Goal: Information Seeking & Learning: Learn about a topic

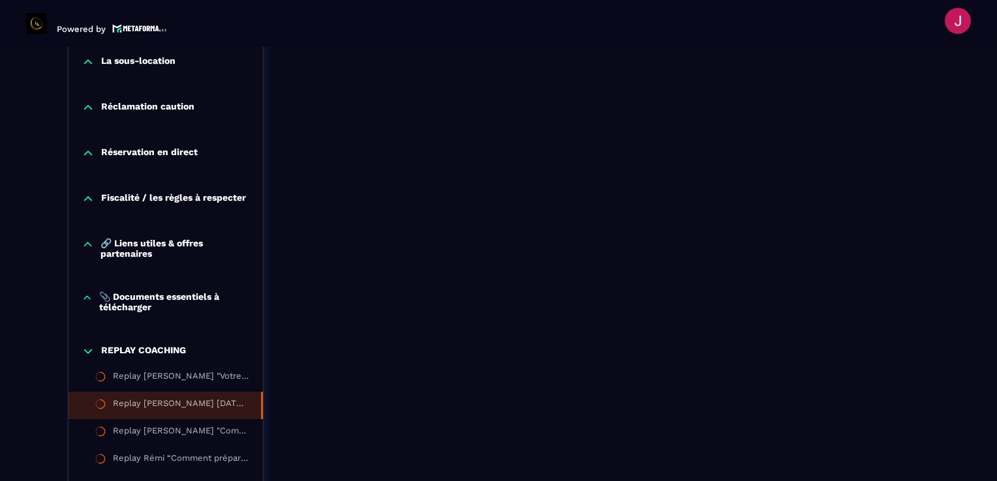
scroll to position [1435, 0]
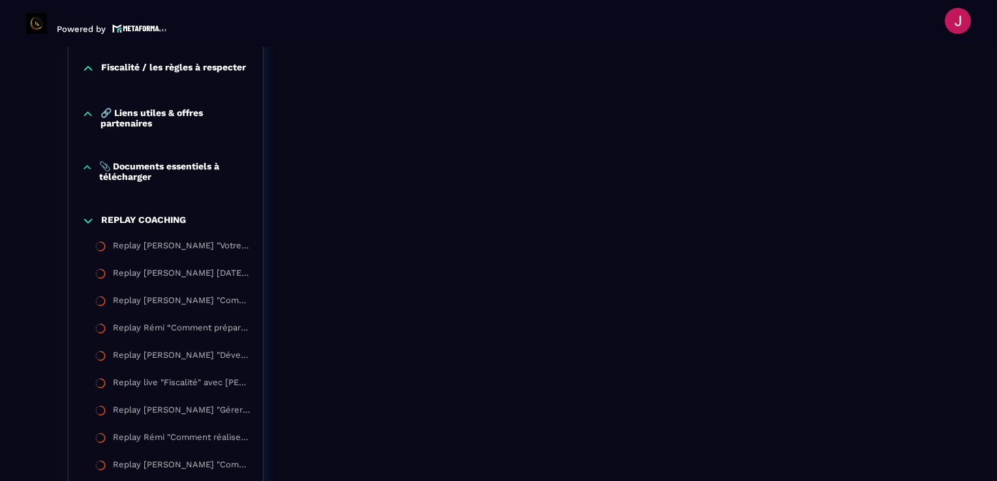
click at [150, 223] on p "REPLAY COACHING" at bounding box center [143, 221] width 85 height 13
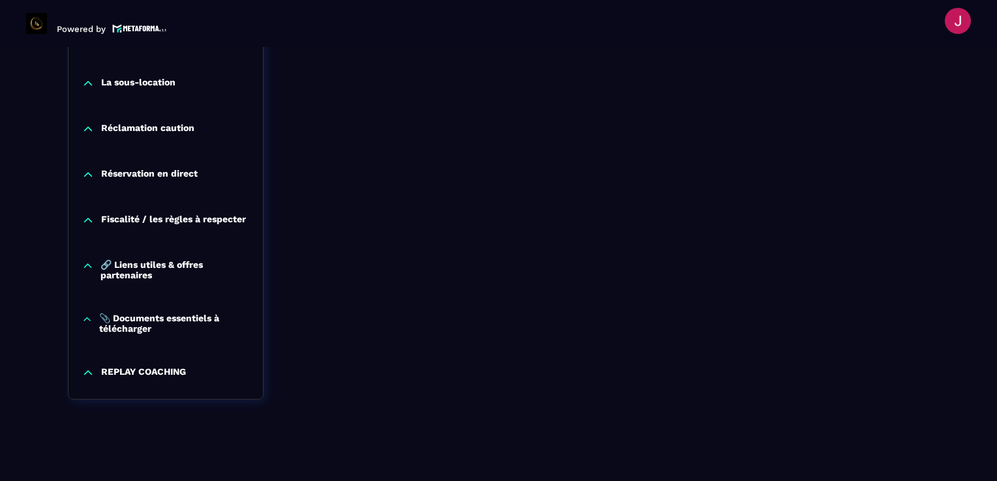
click at [187, 372] on div "REPLAY COACHING" at bounding box center [165, 373] width 194 height 13
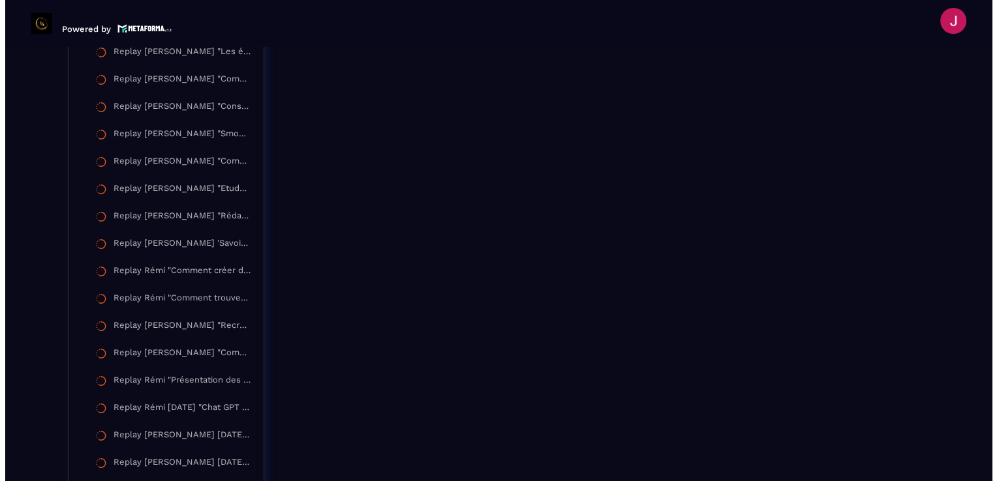
scroll to position [1975, 0]
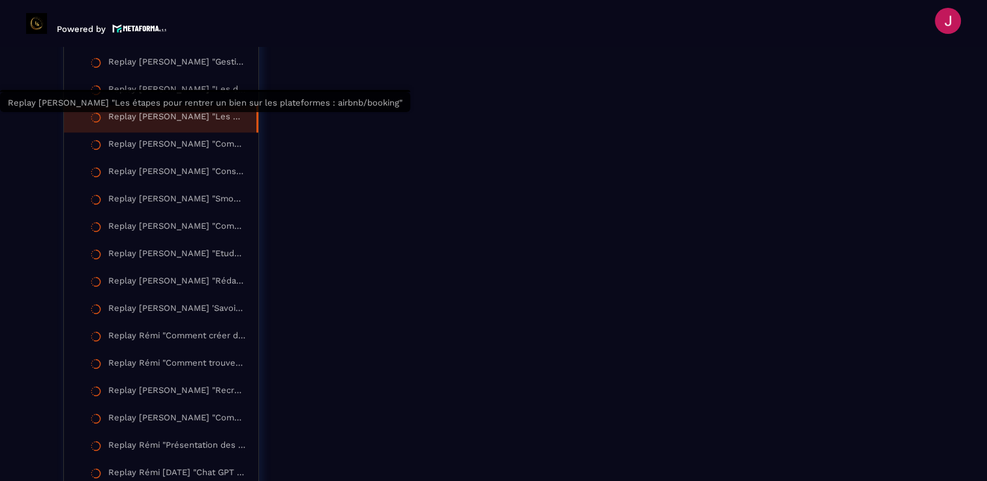
click at [183, 119] on div "Replay [PERSON_NAME] "Les étapes pour rentrer un bien sur les plateformes : air…" at bounding box center [175, 119] width 135 height 14
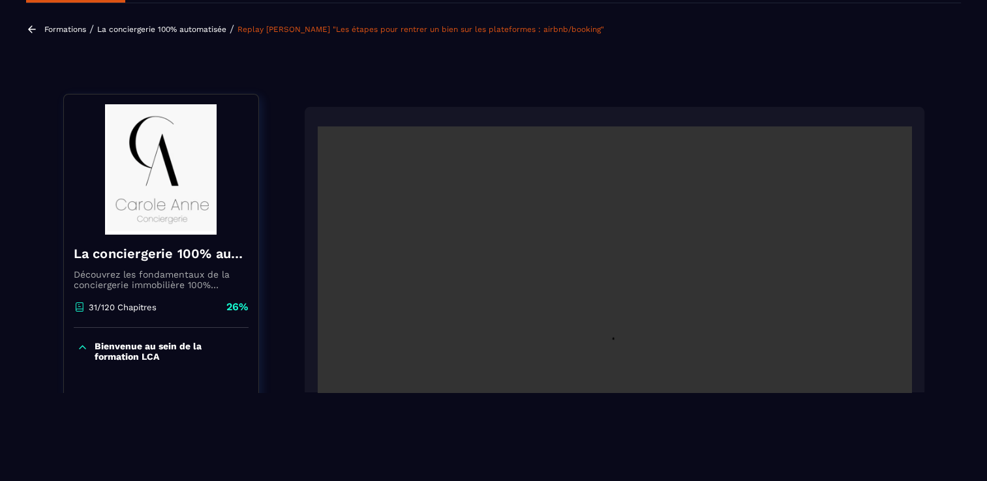
scroll to position [112, 0]
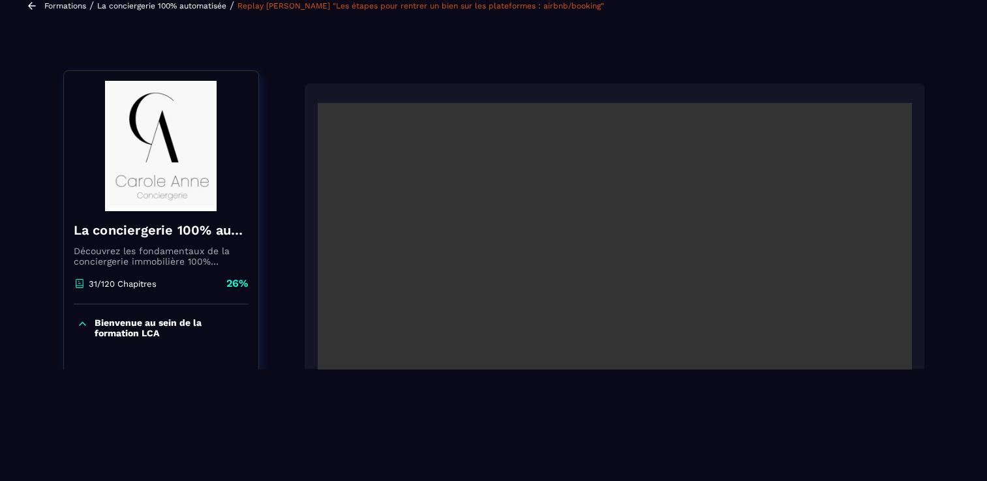
click at [588, 292] on video at bounding box center [615, 301] width 594 height 396
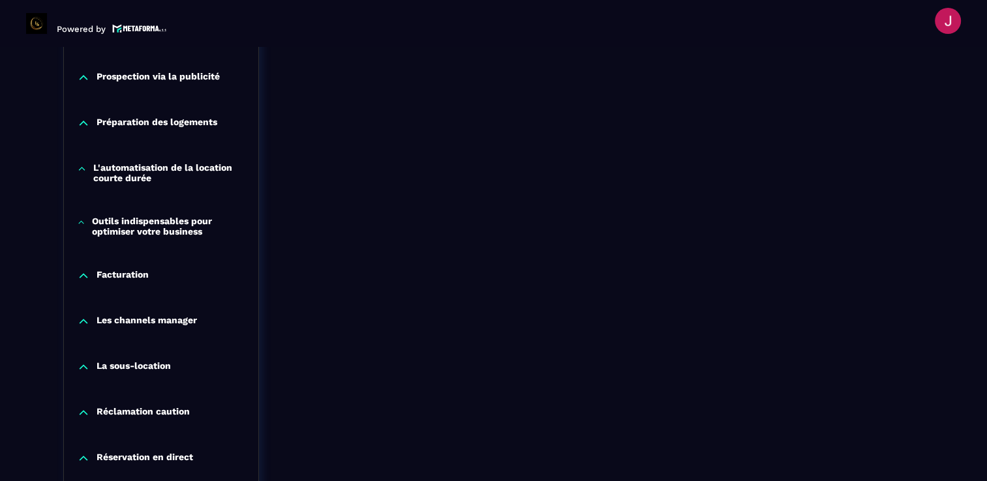
scroll to position [978, 0]
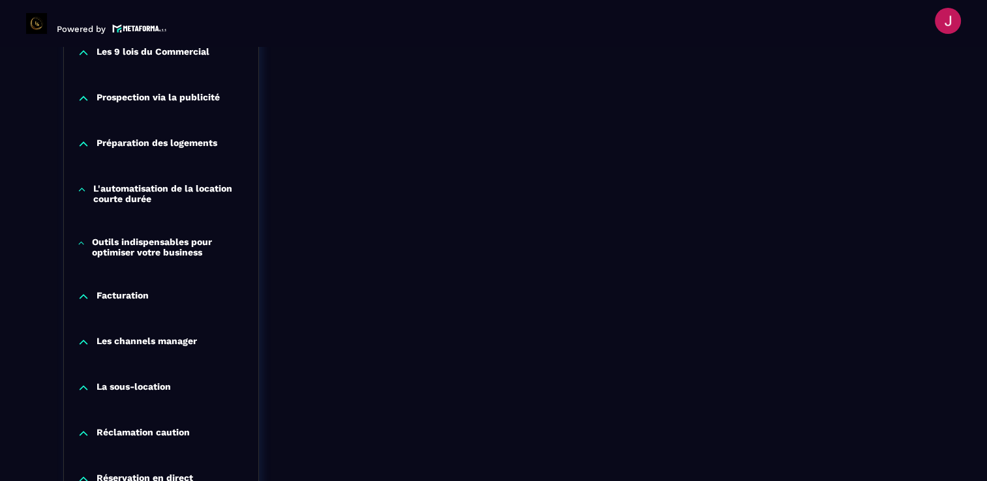
click at [149, 251] on p "Outils indispensables pour optimiser votre business" at bounding box center [168, 247] width 153 height 21
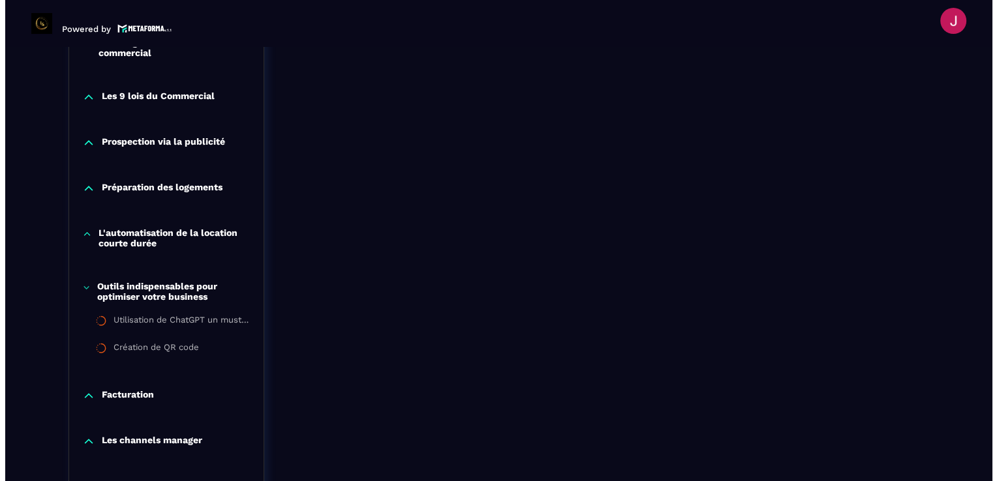
scroll to position [913, 0]
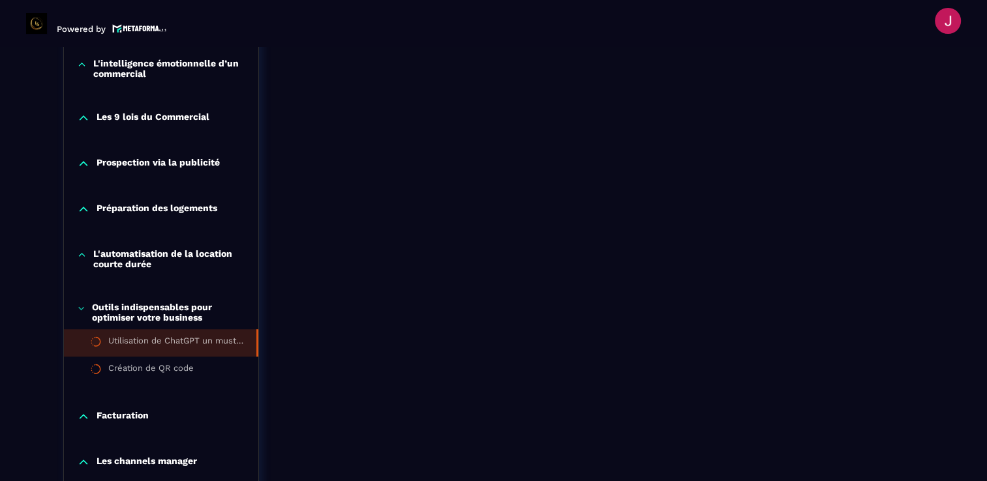
click at [144, 338] on div "Utilisation de ChatGPT un must-have" at bounding box center [175, 343] width 135 height 14
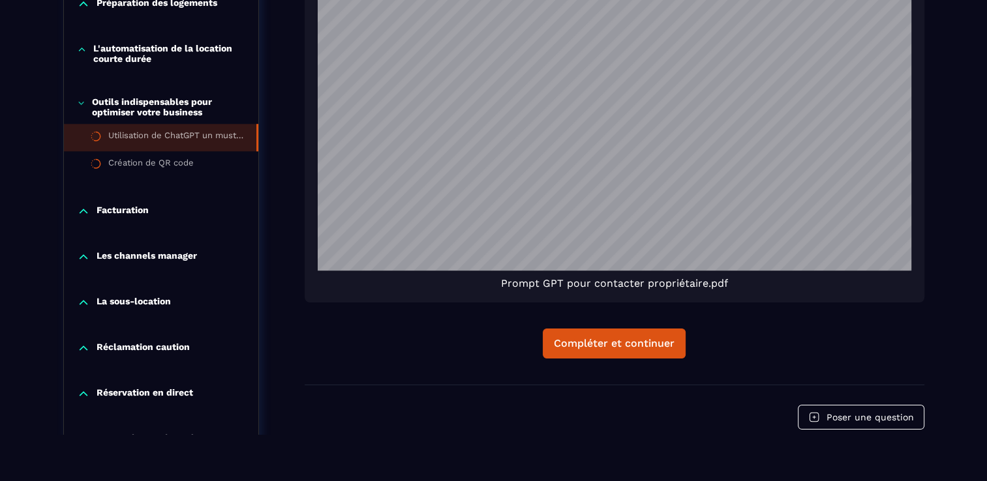
scroll to position [1114, 0]
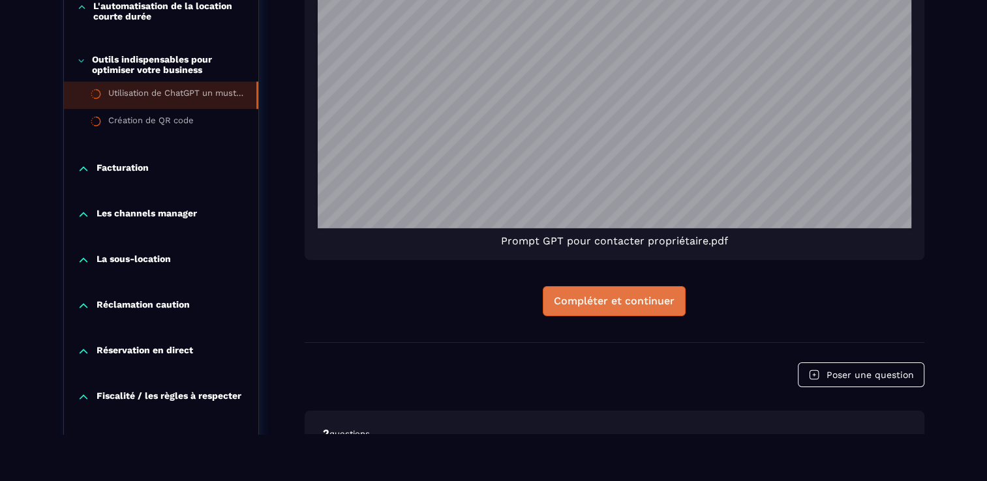
click at [605, 306] on div "Compléter et continuer" at bounding box center [614, 301] width 121 height 13
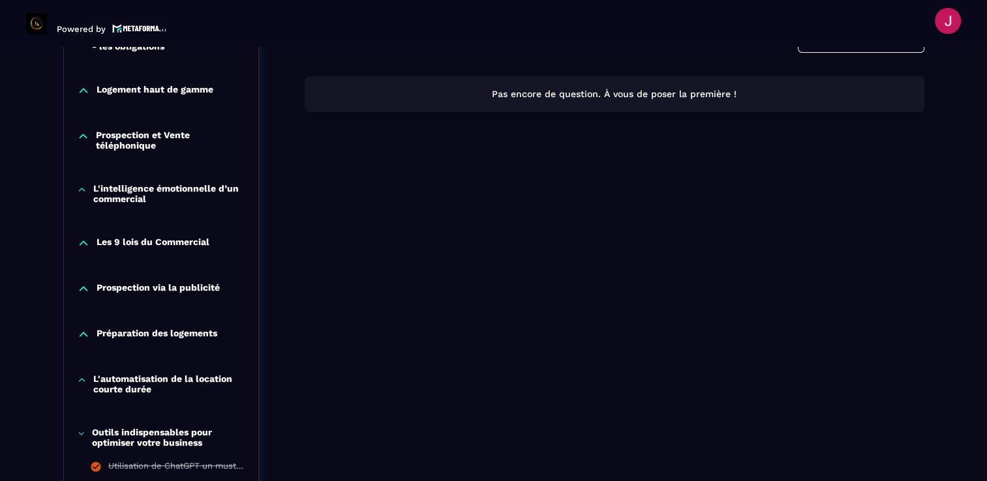
scroll to position [853, 0]
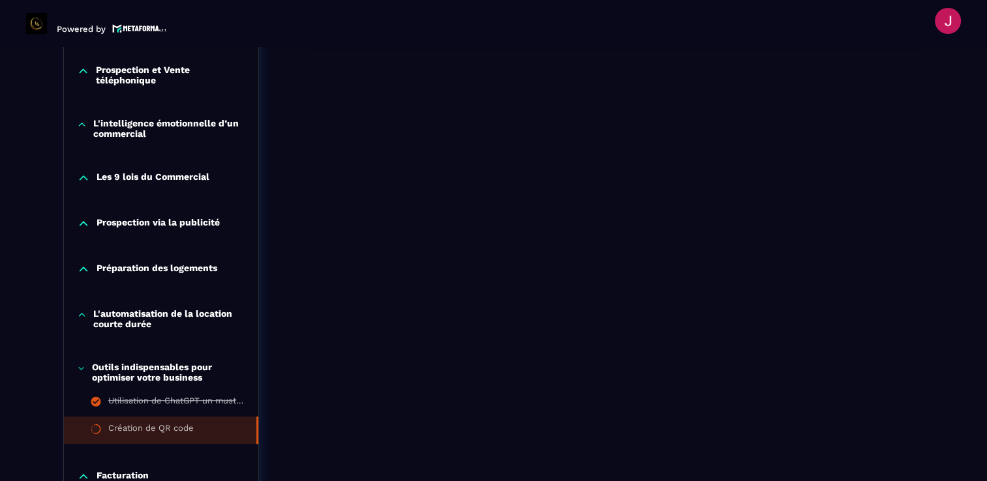
click at [147, 267] on p "Préparation des logements" at bounding box center [157, 269] width 121 height 13
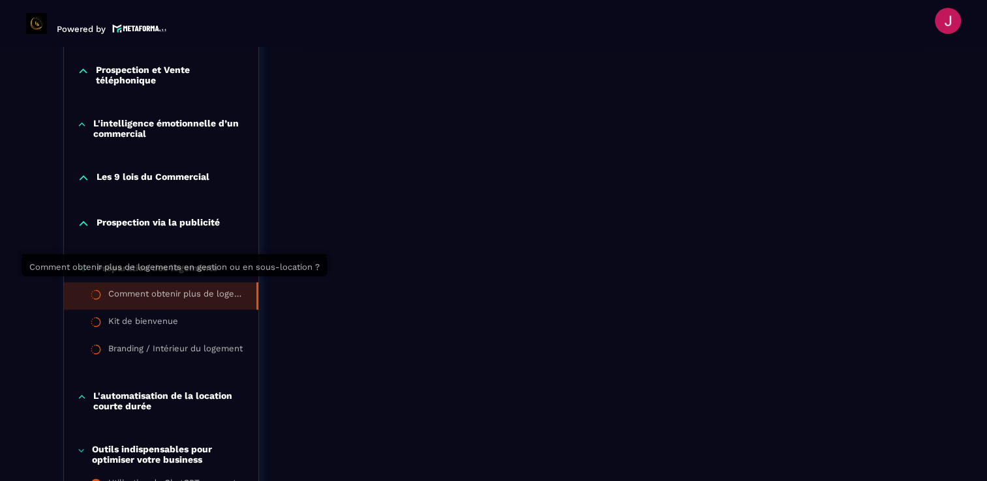
scroll to position [918, 0]
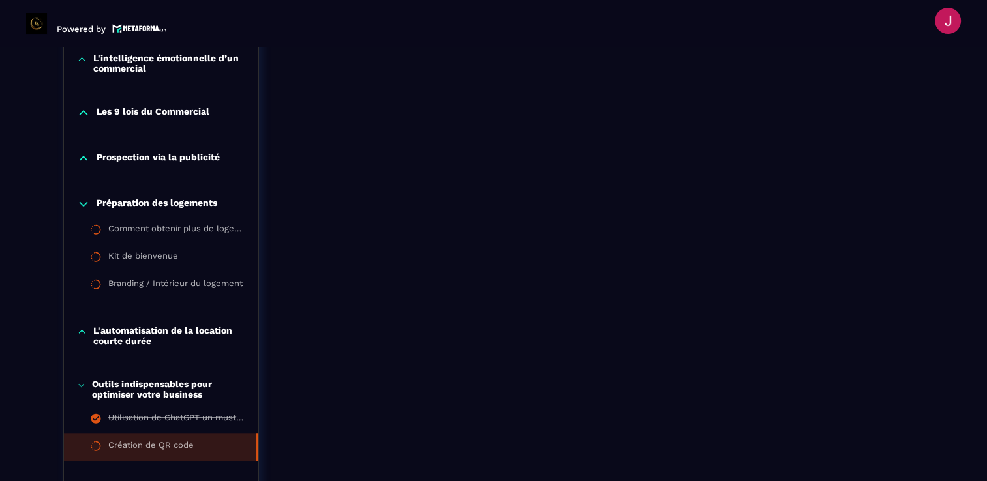
click at [136, 337] on p "L'automatisation de la location courte durée" at bounding box center [169, 335] width 152 height 21
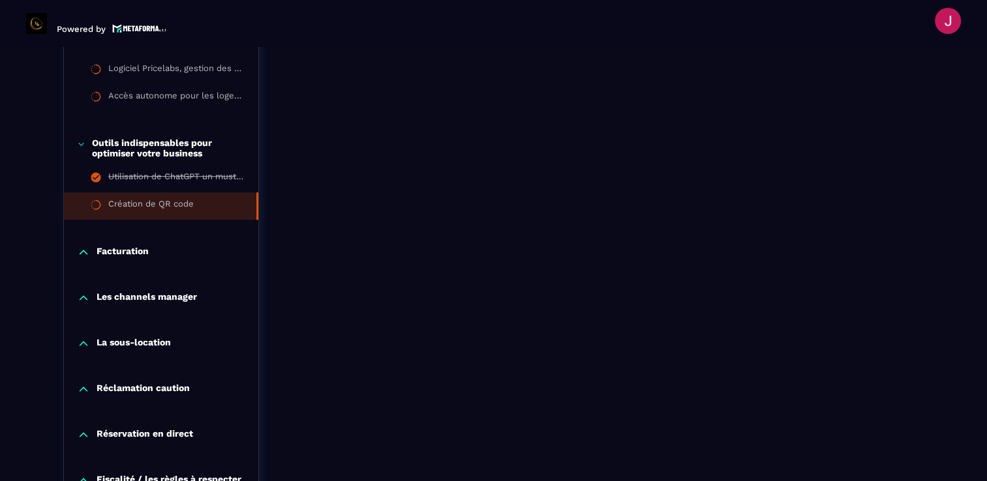
scroll to position [1244, 0]
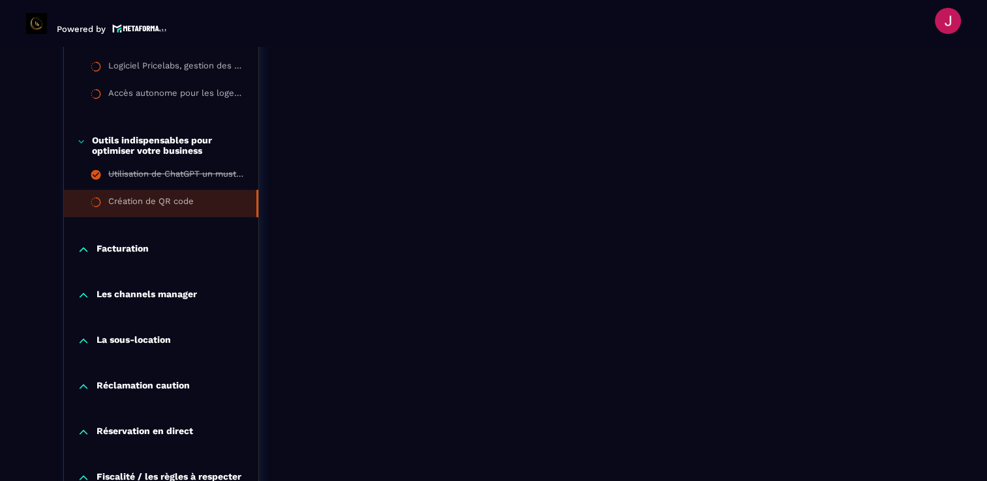
click at [141, 302] on div "Les channels manager" at bounding box center [161, 299] width 194 height 46
click at [141, 294] on p "Les channels manager" at bounding box center [147, 295] width 100 height 13
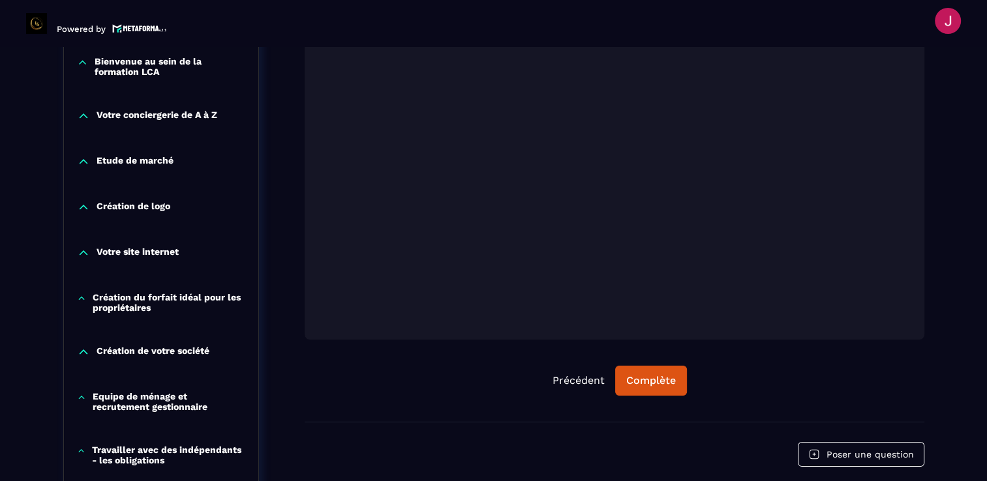
scroll to position [397, 0]
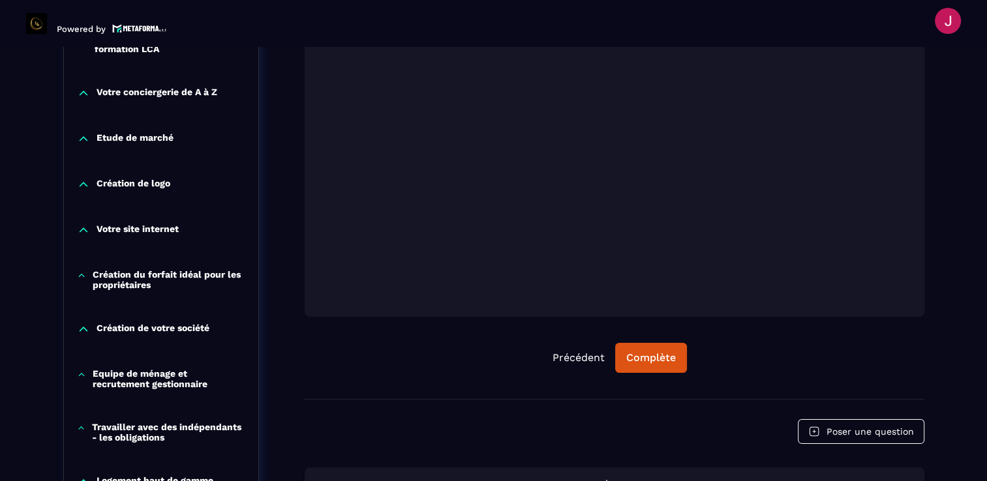
click at [140, 284] on p "Création du forfait idéal pour les propriétaires" at bounding box center [169, 279] width 152 height 21
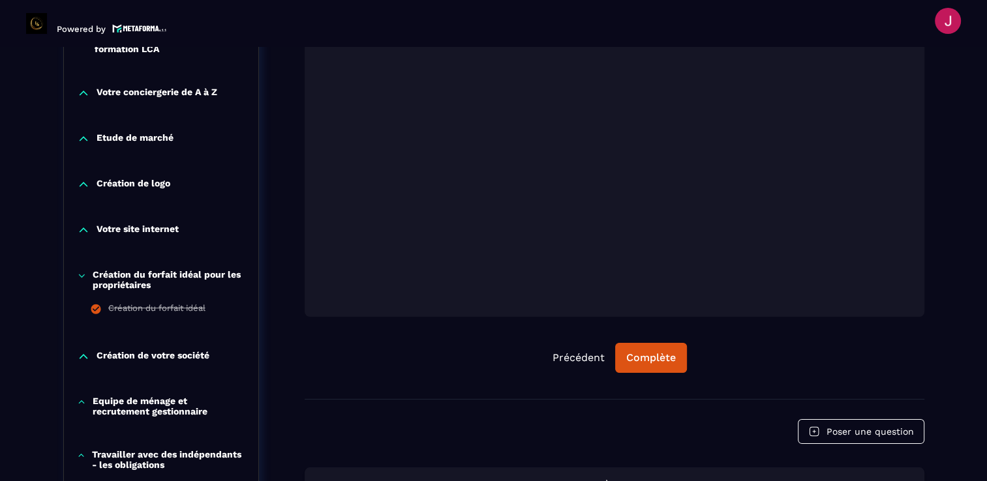
click at [140, 282] on p "Création du forfait idéal pour les propriétaires" at bounding box center [169, 279] width 152 height 21
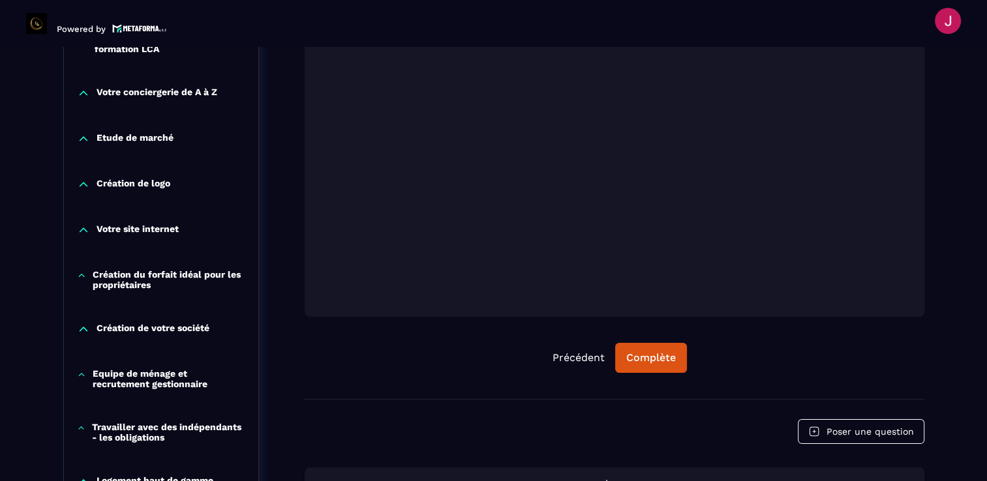
click at [134, 327] on p "Création de votre société" at bounding box center [153, 329] width 113 height 13
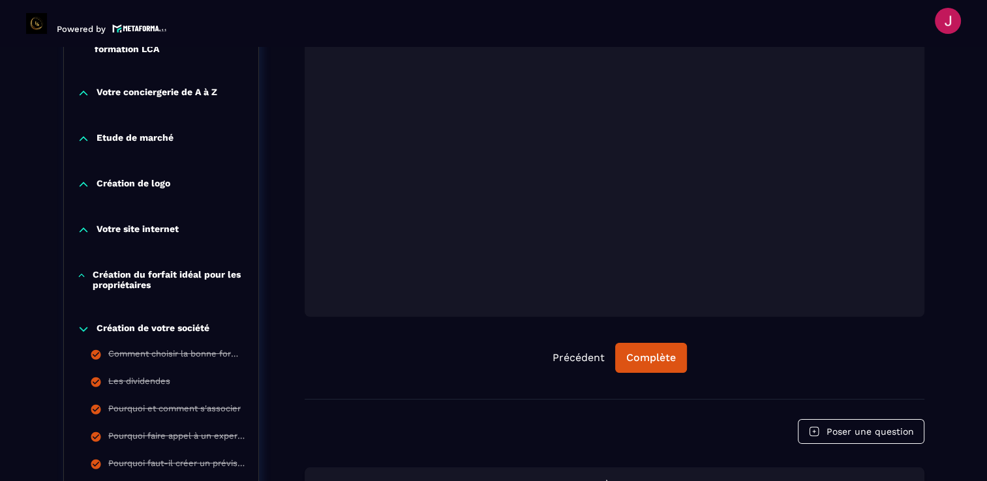
click at [134, 325] on p "Création de votre société" at bounding box center [153, 329] width 113 height 13
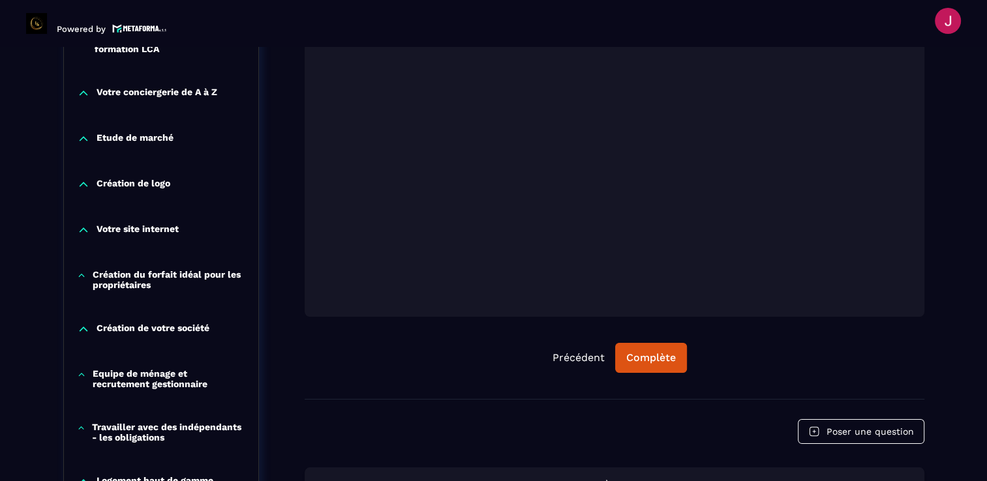
scroll to position [462, 0]
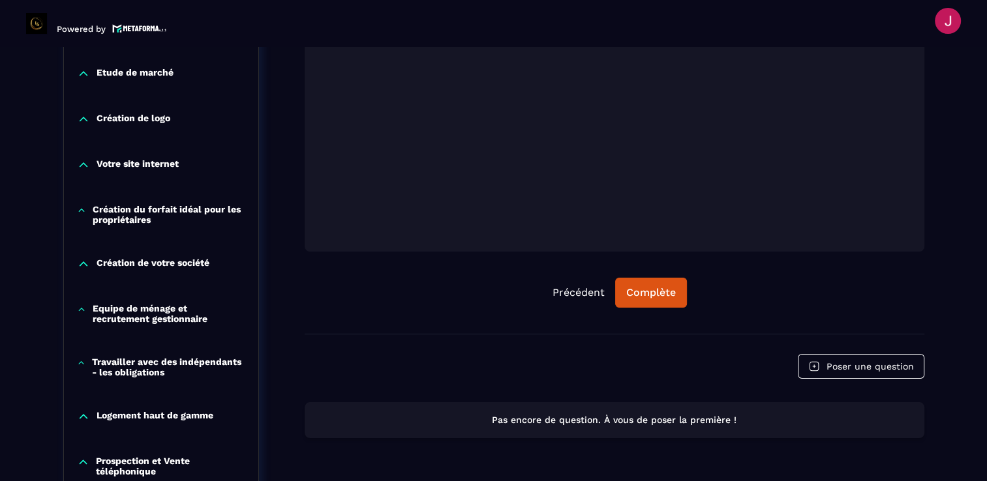
click at [138, 310] on p "Equipe de ménage et recrutement gestionnaire" at bounding box center [169, 313] width 153 height 21
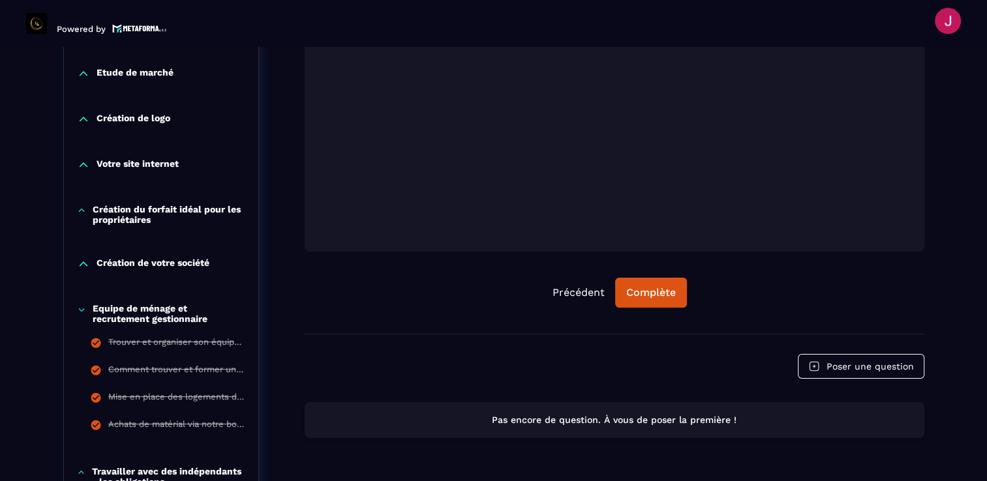
scroll to position [527, 0]
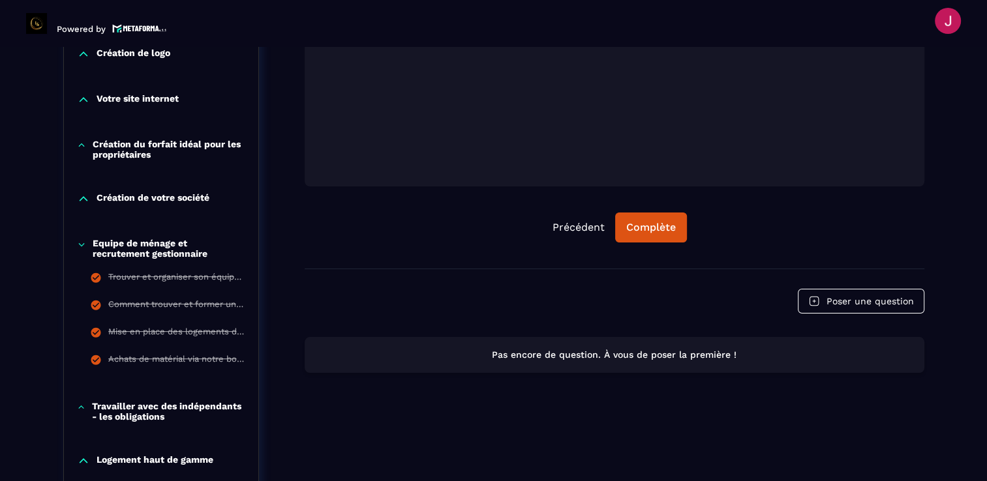
click at [140, 253] on p "Equipe de ménage et recrutement gestionnaire" at bounding box center [169, 248] width 153 height 21
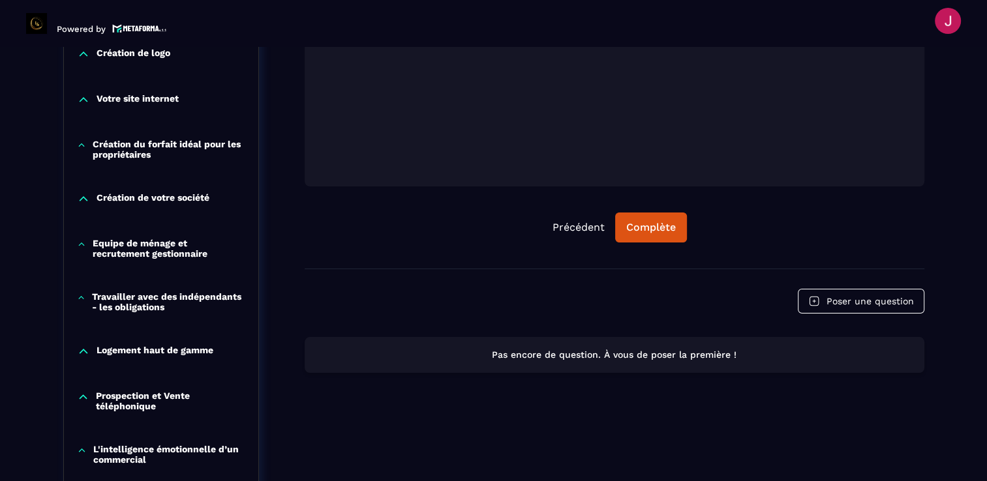
click at [134, 298] on p "Travailler avec des indépendants - les obligations" at bounding box center [168, 302] width 153 height 21
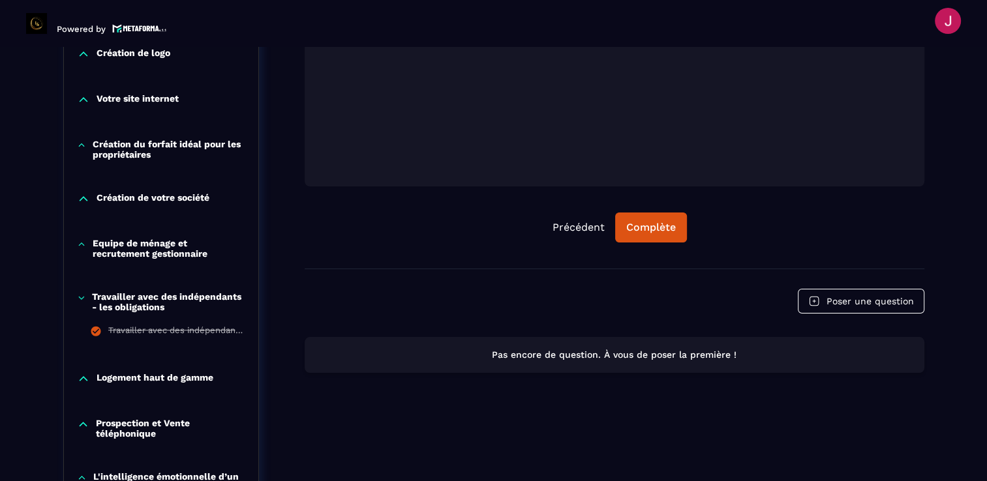
click at [130, 363] on div "Logement haut de gamme" at bounding box center [161, 382] width 194 height 46
click at [128, 385] on div "Logement haut de gamme" at bounding box center [161, 382] width 194 height 46
click at [132, 380] on p "Logement haut de gamme" at bounding box center [155, 378] width 117 height 13
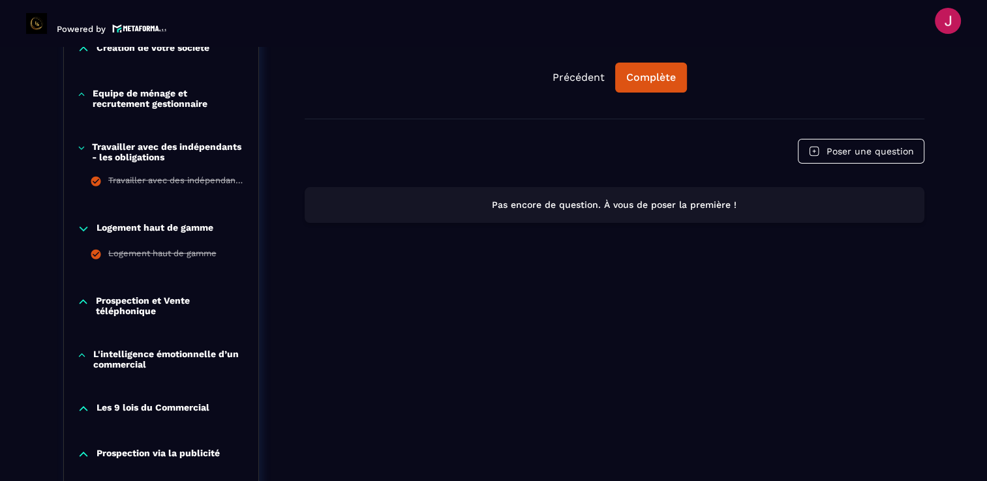
scroll to position [723, 0]
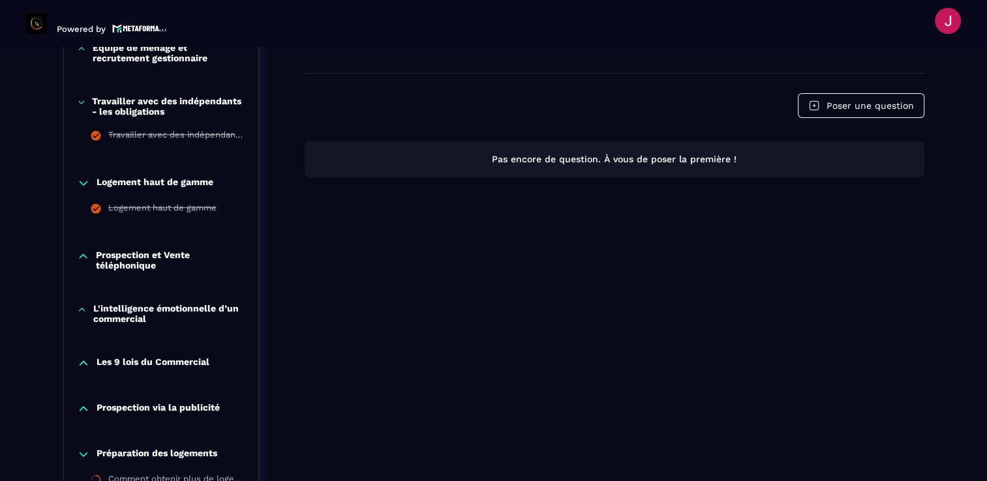
click at [128, 263] on p "Prospection et Vente téléphonique" at bounding box center [170, 260] width 149 height 21
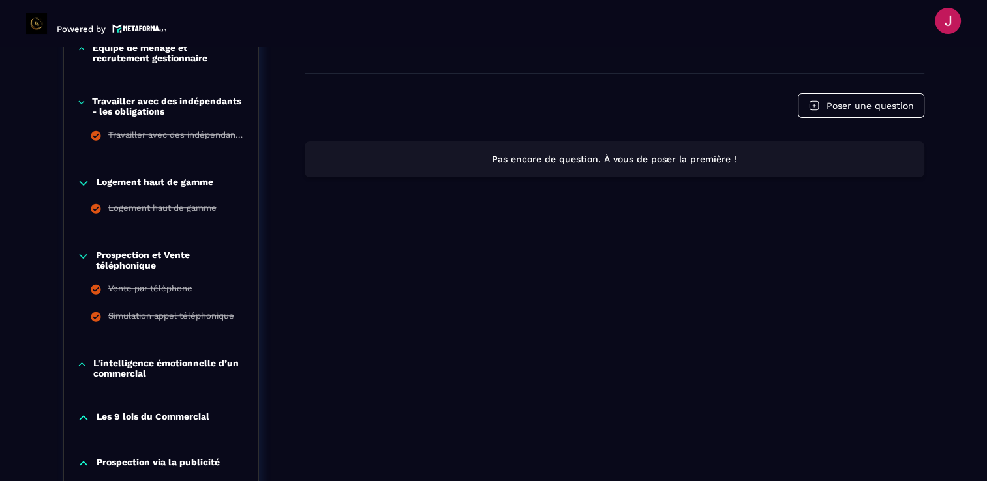
click at [128, 263] on p "Prospection et Vente téléphonique" at bounding box center [170, 260] width 149 height 21
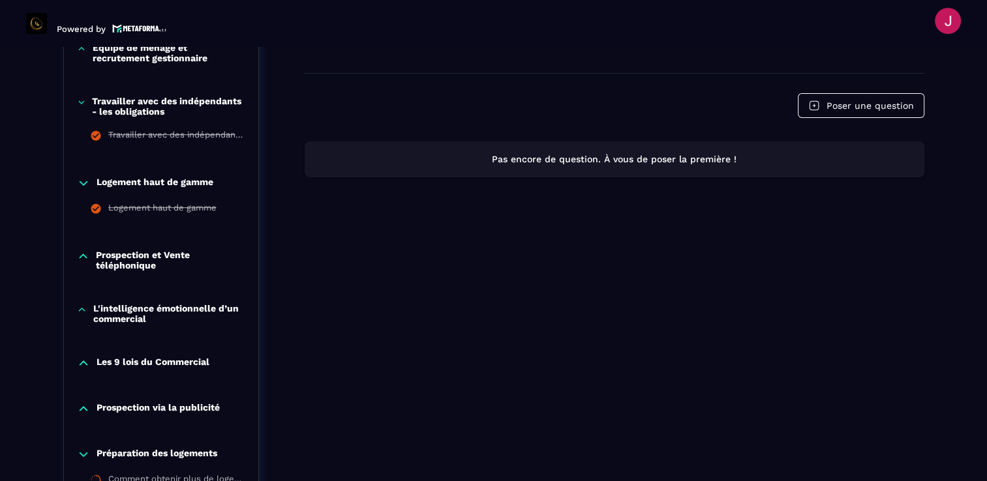
click at [126, 316] on p "L'intelligence émotionnelle d’un commercial" at bounding box center [169, 313] width 152 height 21
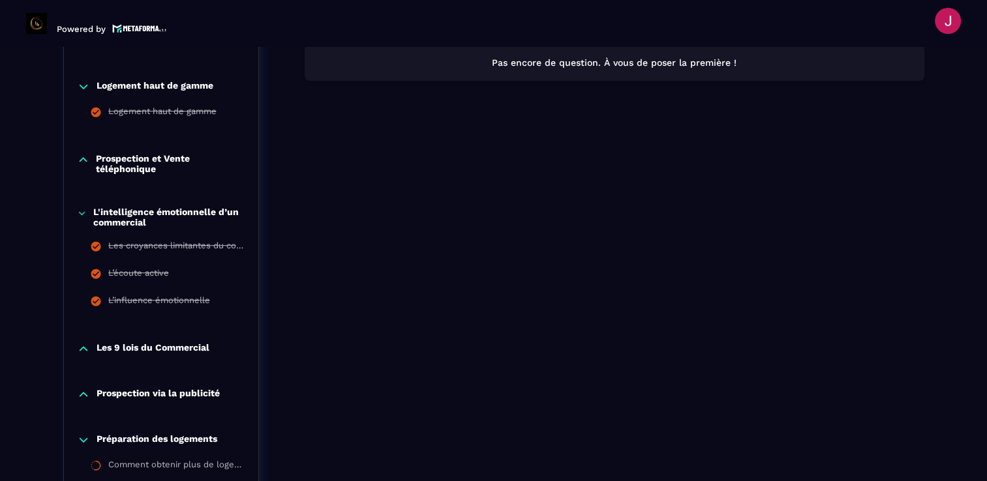
scroll to position [853, 0]
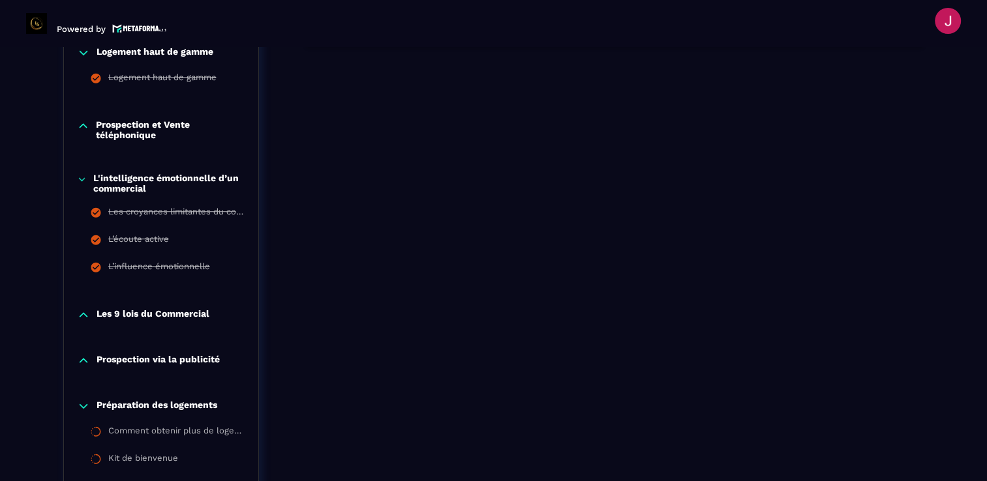
click at [127, 311] on p "Les 9 lois du Commercial" at bounding box center [153, 315] width 113 height 13
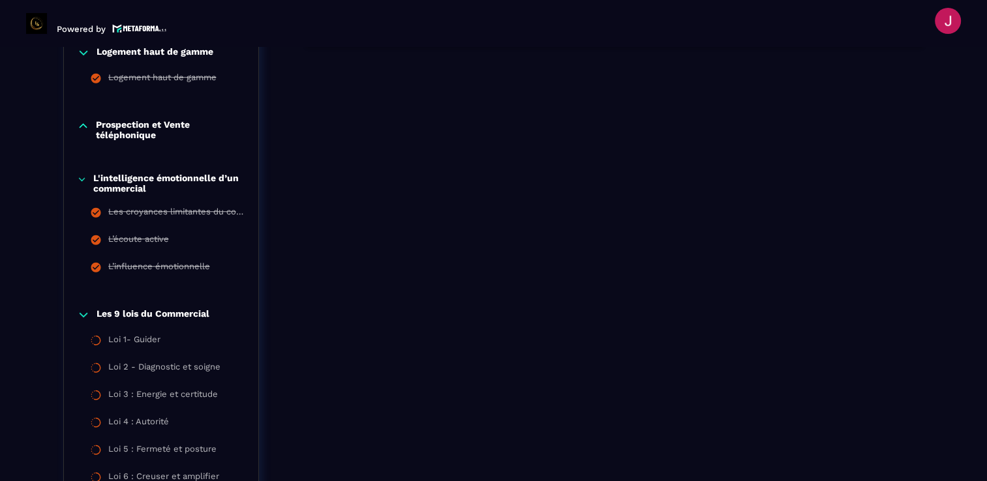
click at [127, 311] on p "Les 9 lois du Commercial" at bounding box center [153, 315] width 113 height 13
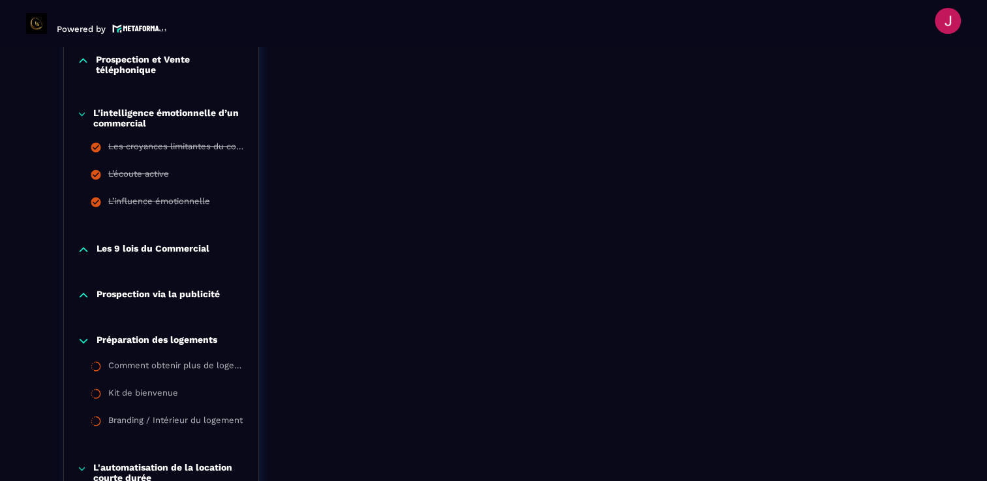
click at [139, 252] on p "Les 9 lois du Commercial" at bounding box center [153, 249] width 113 height 13
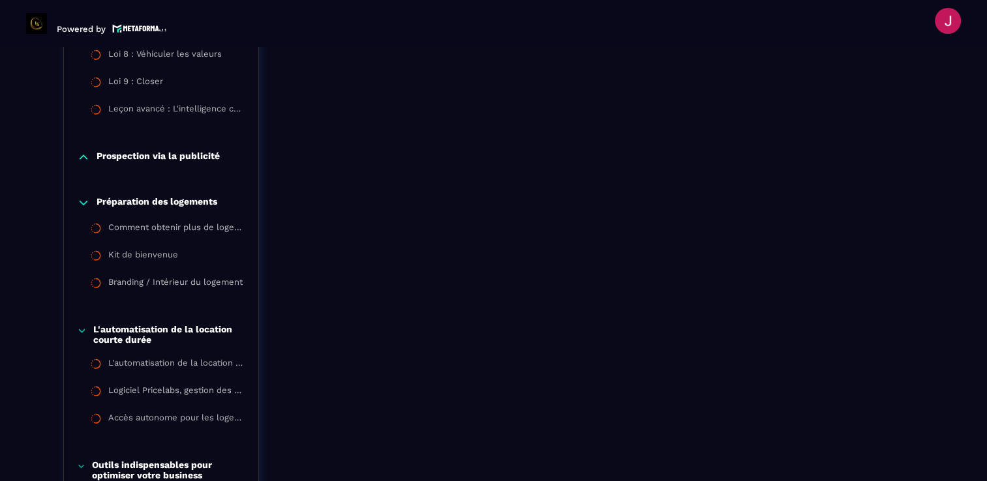
scroll to position [1310, 0]
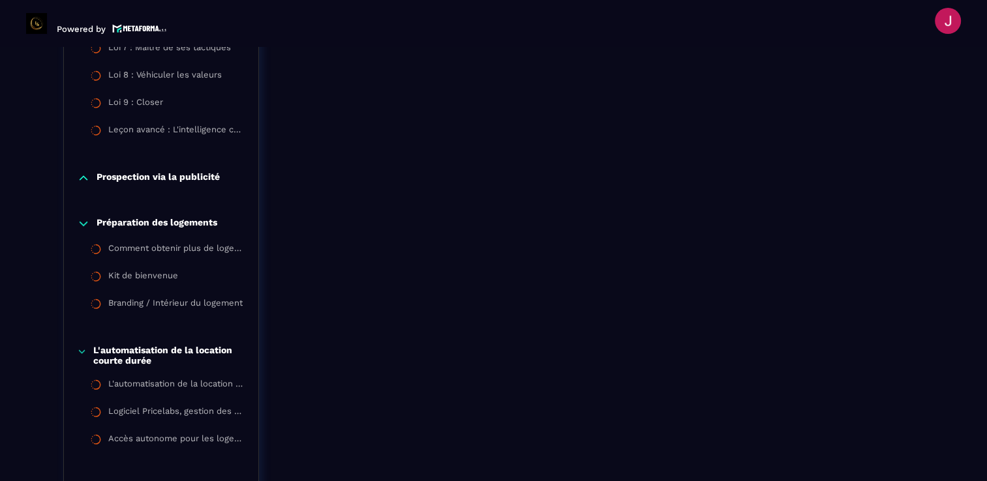
click at [144, 174] on p "Prospection via la publicité" at bounding box center [158, 178] width 123 height 13
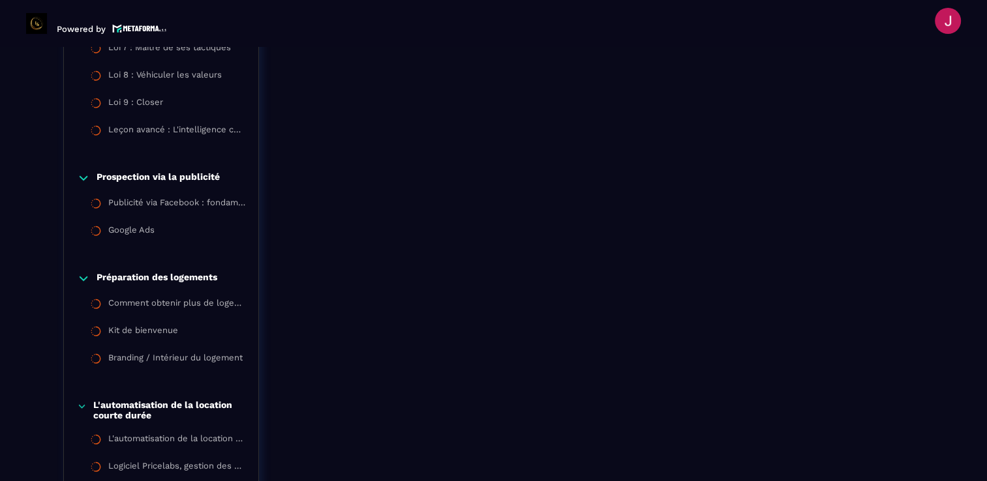
click at [144, 174] on p "Prospection via la publicité" at bounding box center [158, 178] width 123 height 13
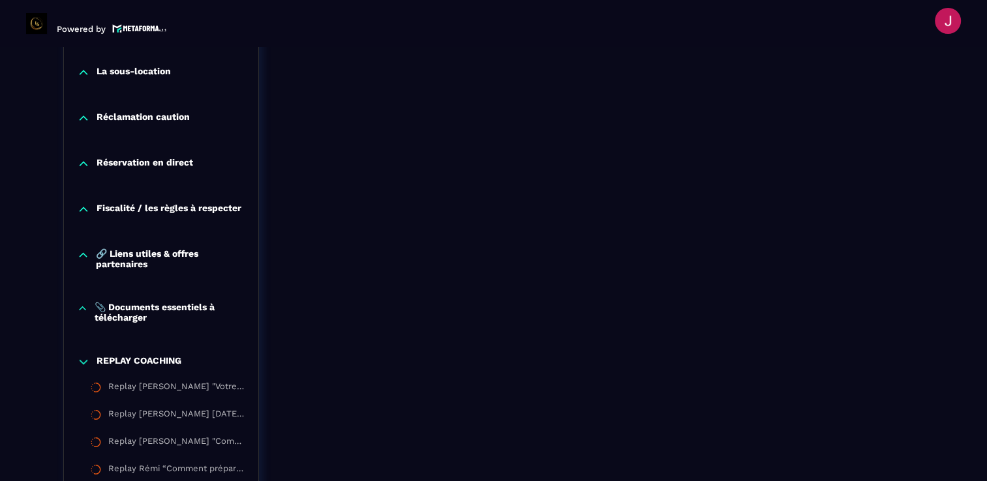
scroll to position [2027, 0]
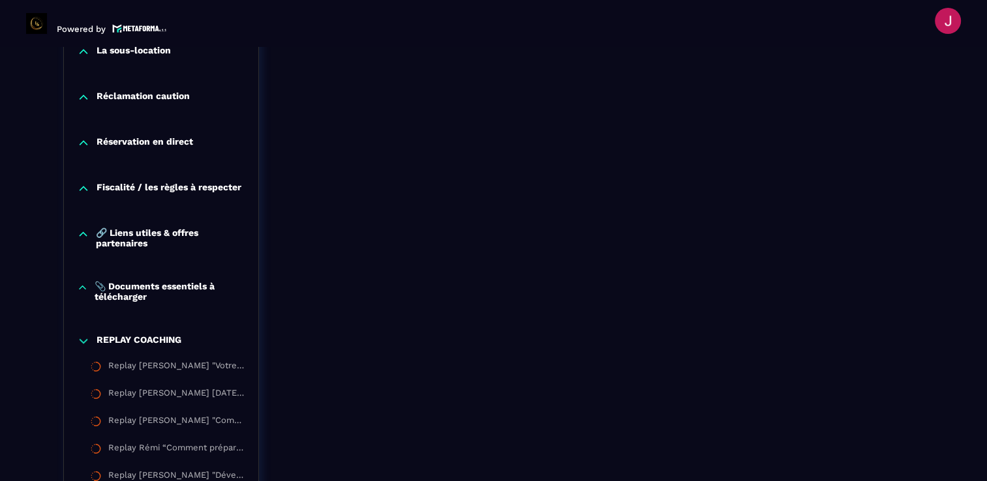
click at [166, 294] on p "📎 Documents essentiels à télécharger" at bounding box center [170, 291] width 151 height 21
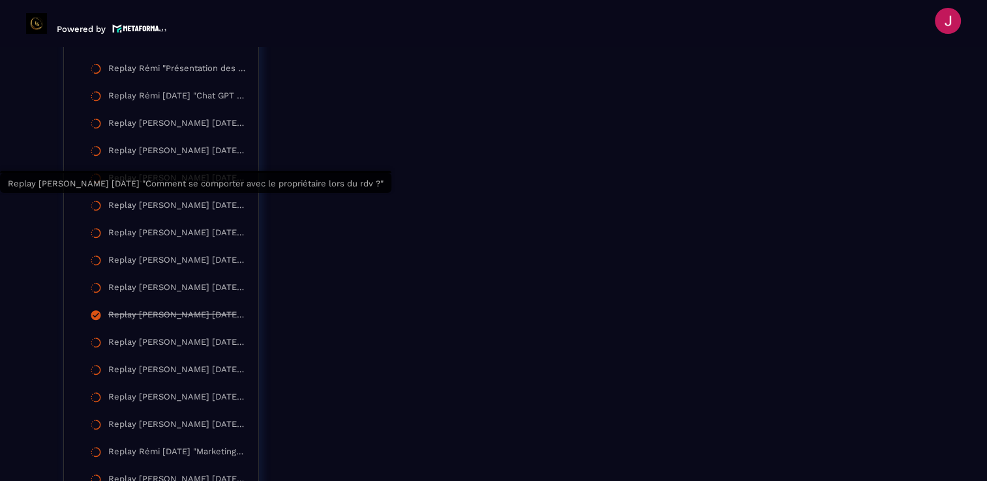
scroll to position [3071, 0]
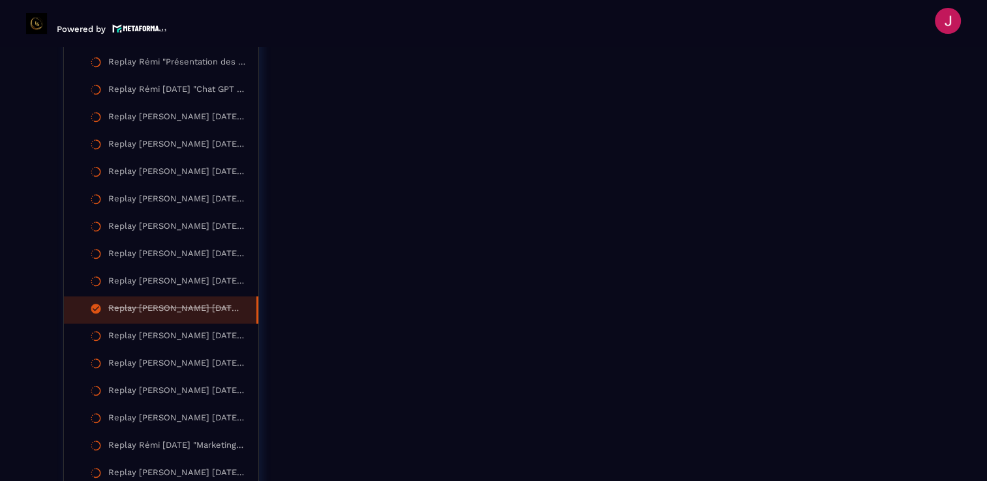
click at [188, 311] on div "Replay [PERSON_NAME] [DATE] "Annonce Airbnb et paramétrage"" at bounding box center [175, 310] width 135 height 14
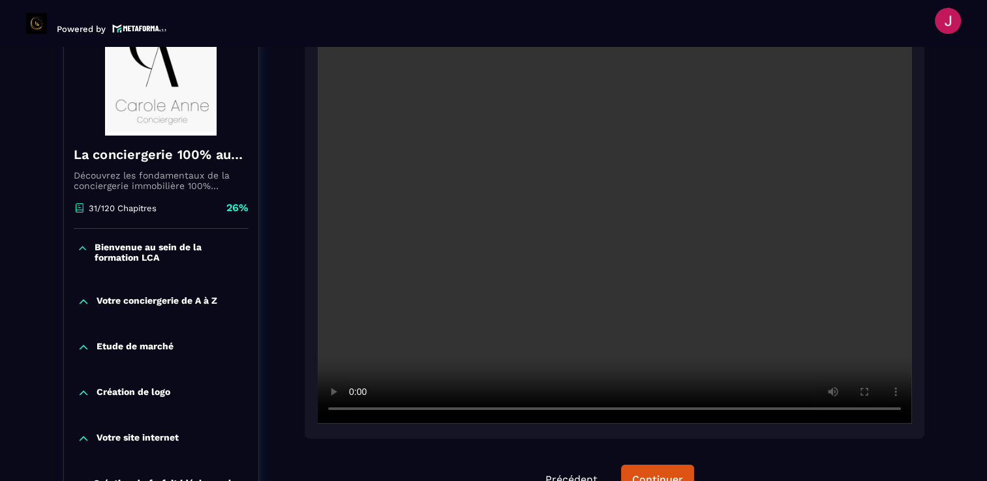
scroll to position [136, 0]
